Goal: Information Seeking & Learning: Learn about a topic

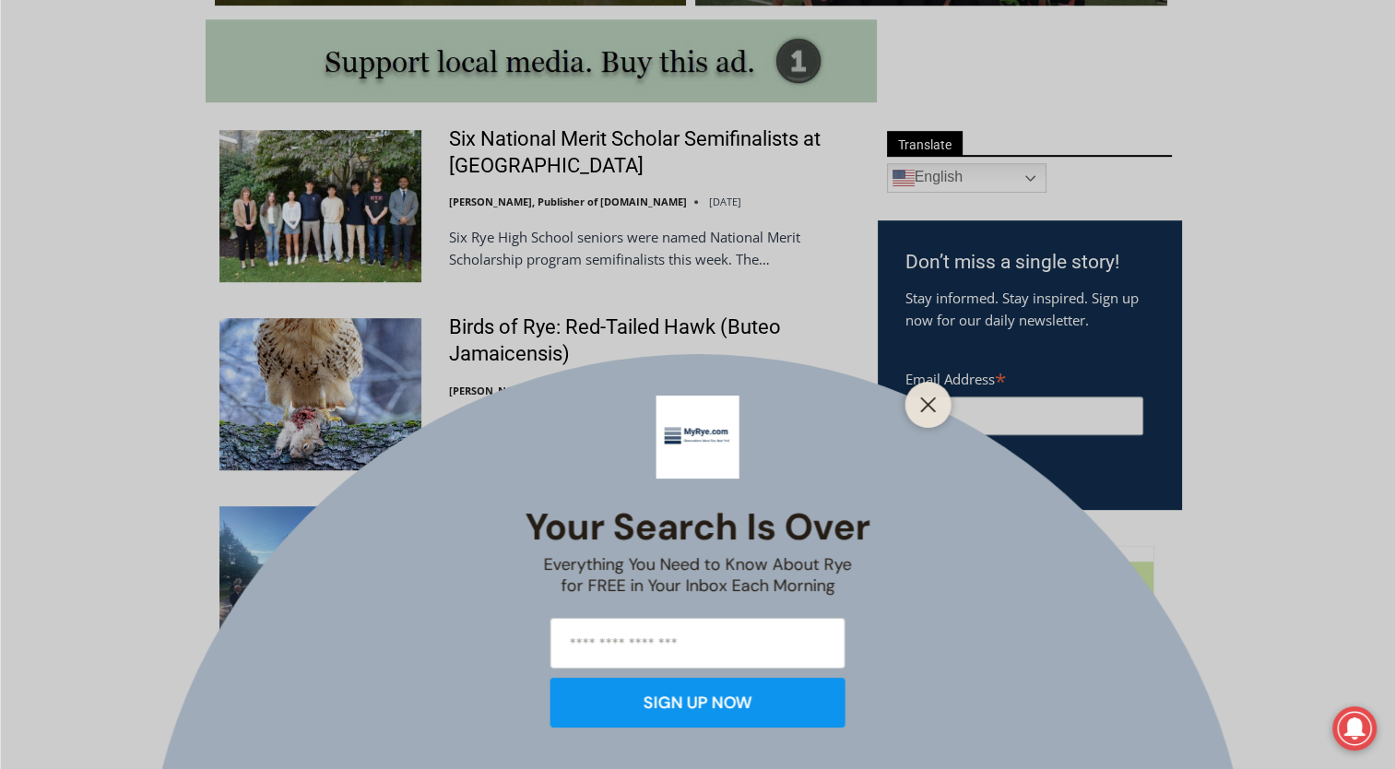
scroll to position [1032, 0]
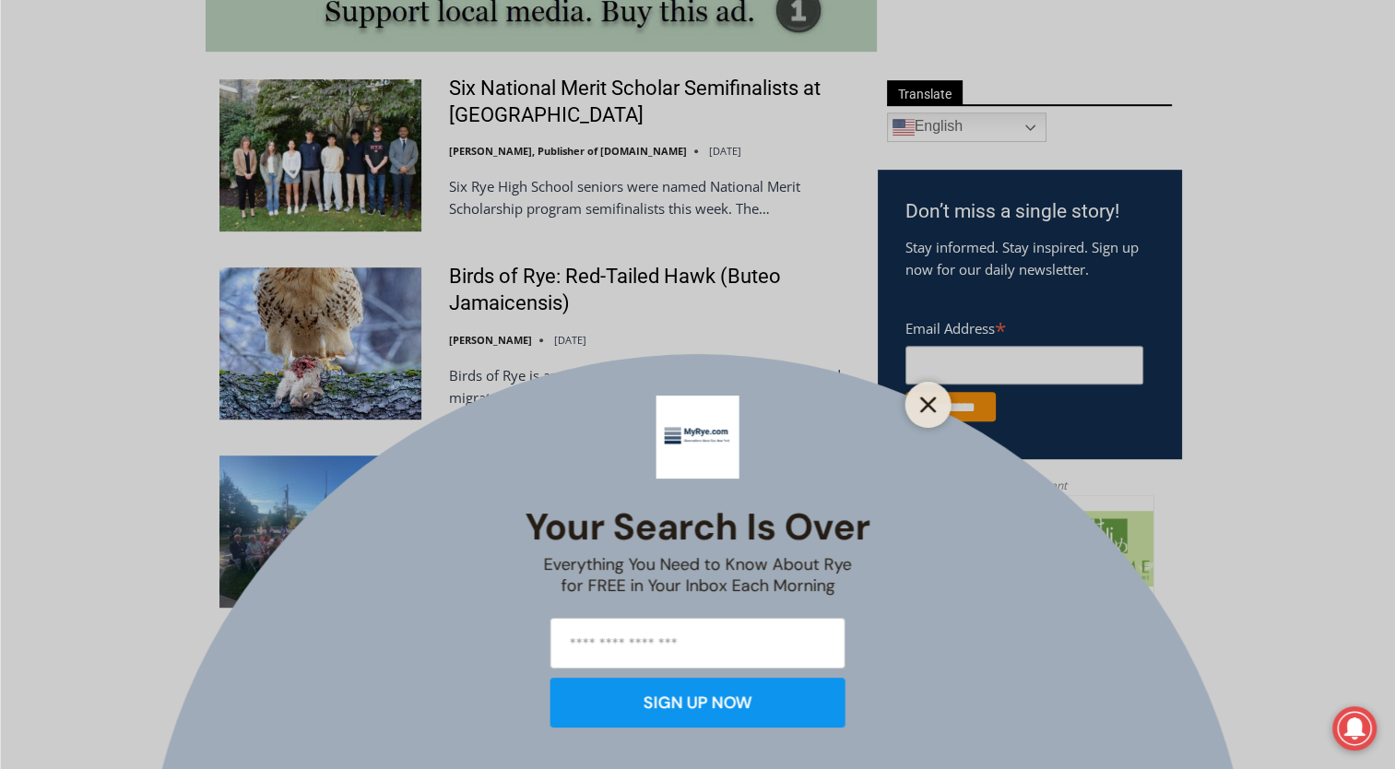
click at [922, 403] on icon "Close" at bounding box center [928, 405] width 17 height 17
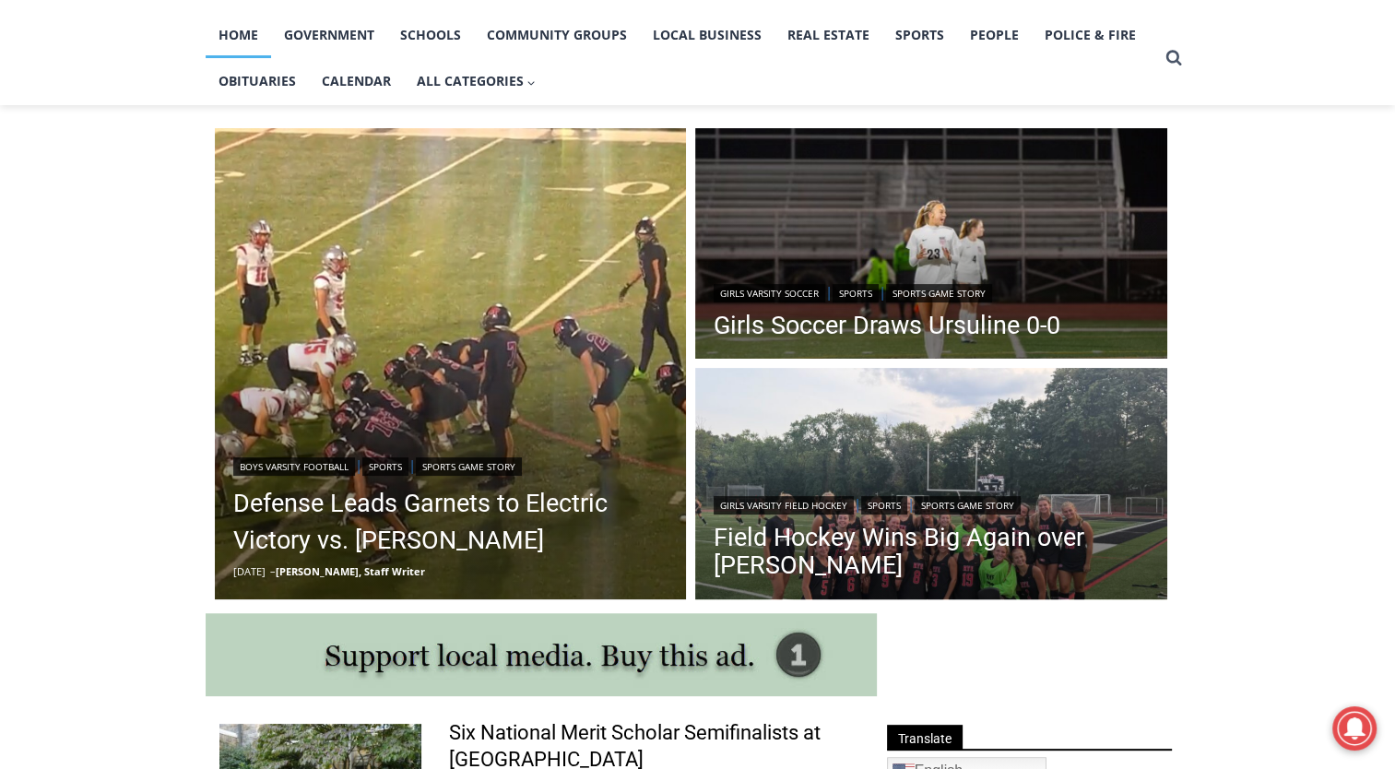
scroll to position [382, 0]
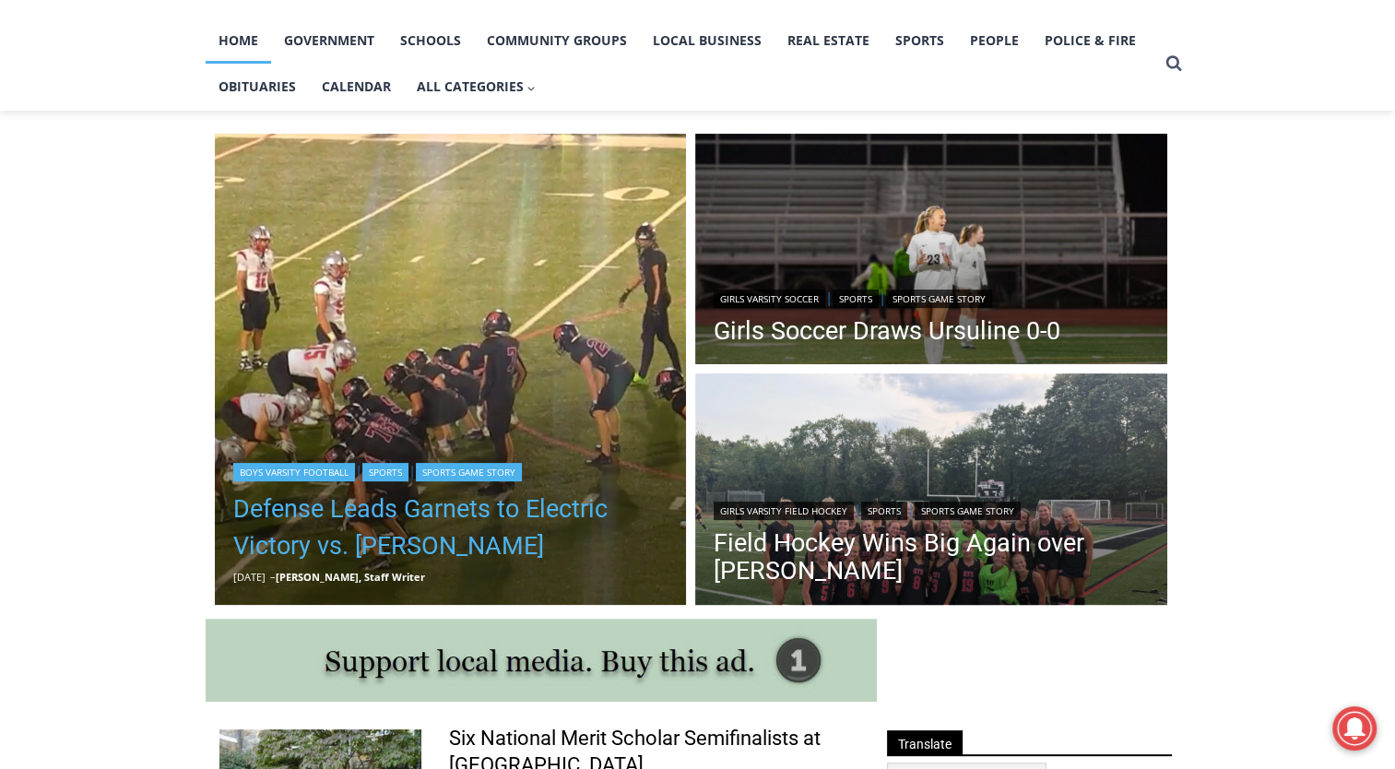
click at [306, 513] on link "Defense Leads Garnets to Electric Victory vs. [PERSON_NAME]" at bounding box center [450, 528] width 435 height 74
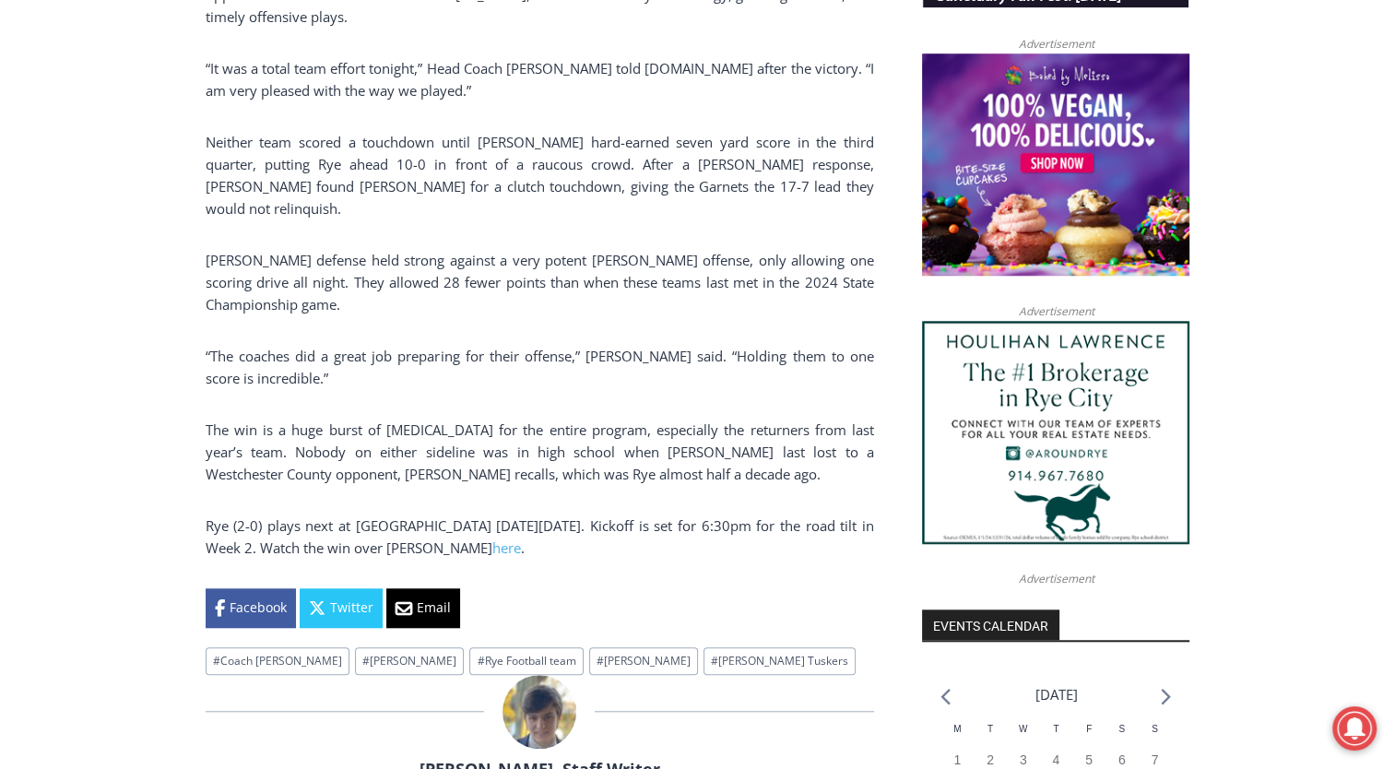
scroll to position [1475, 0]
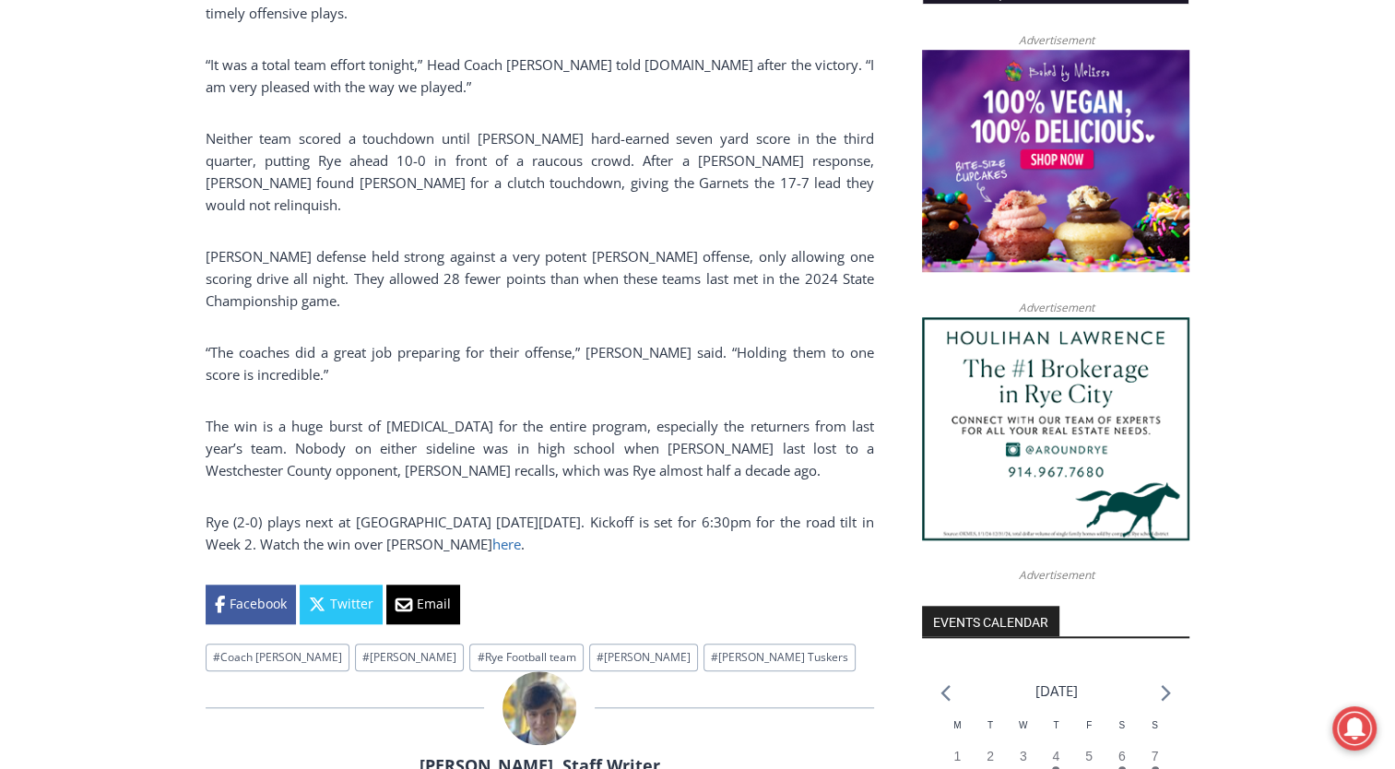
click at [492, 535] on link "here" at bounding box center [506, 544] width 29 height 18
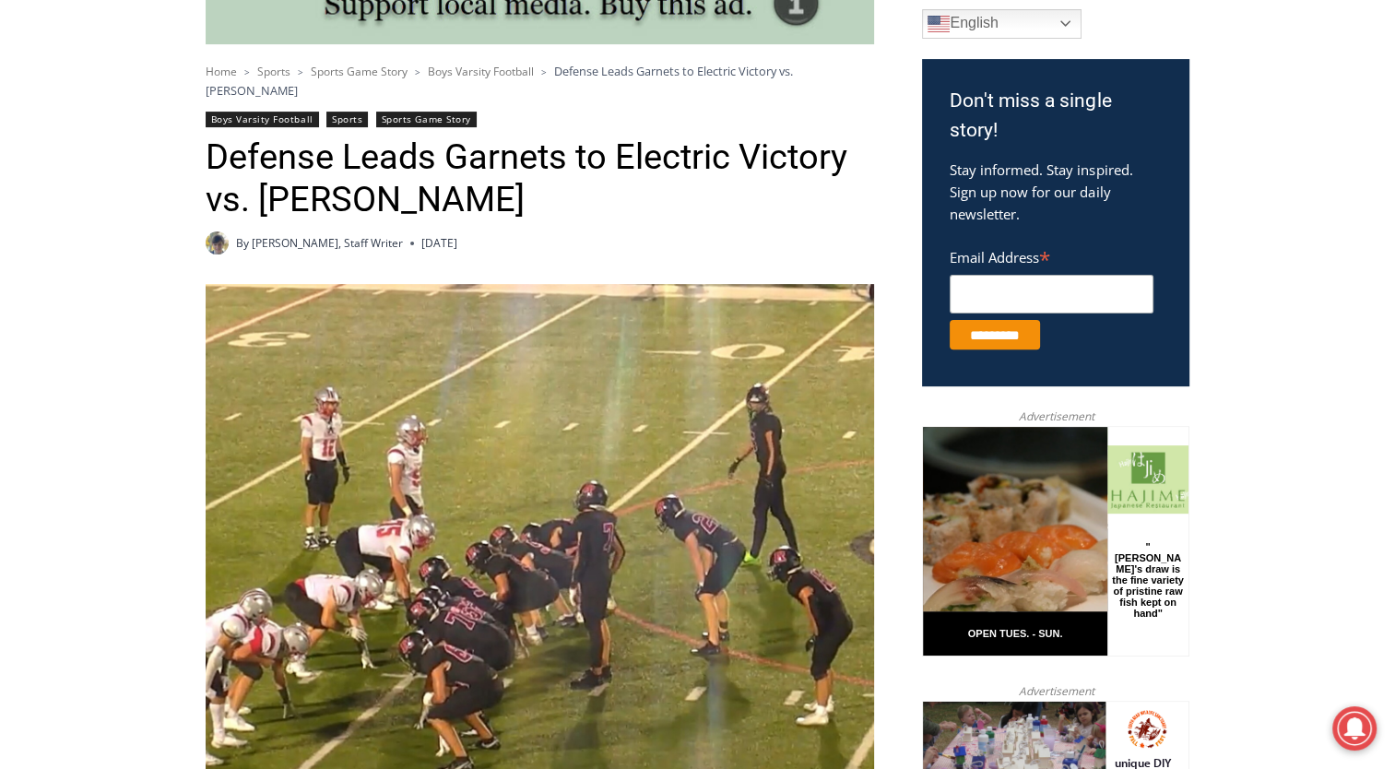
scroll to position [168, 0]
